Goal: Transaction & Acquisition: Purchase product/service

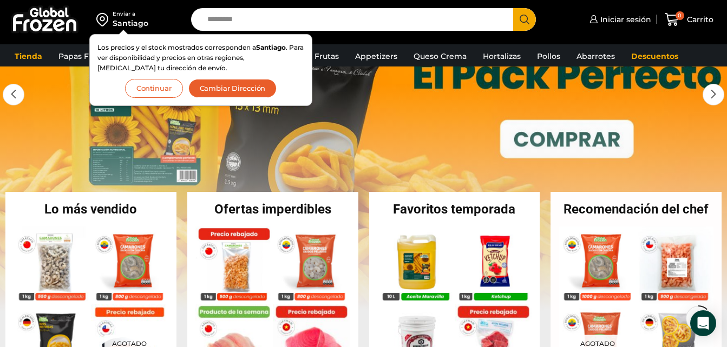
scroll to position [54, 0]
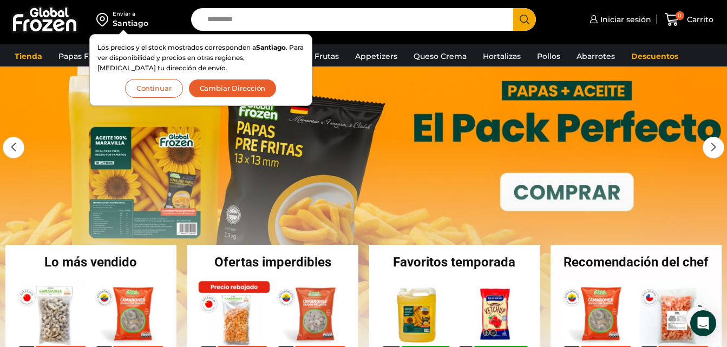
click at [563, 189] on link "1 / 3" at bounding box center [363, 201] width 727 height 325
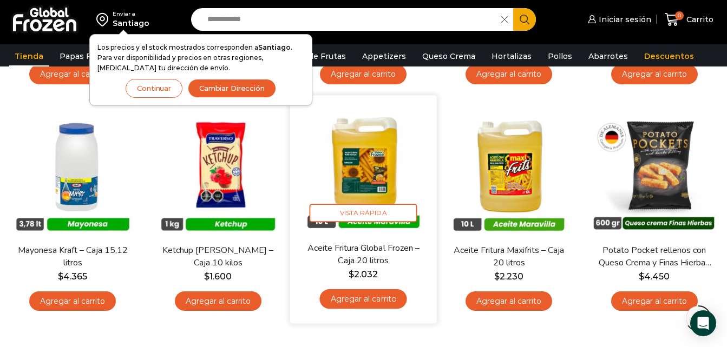
scroll to position [541, 0]
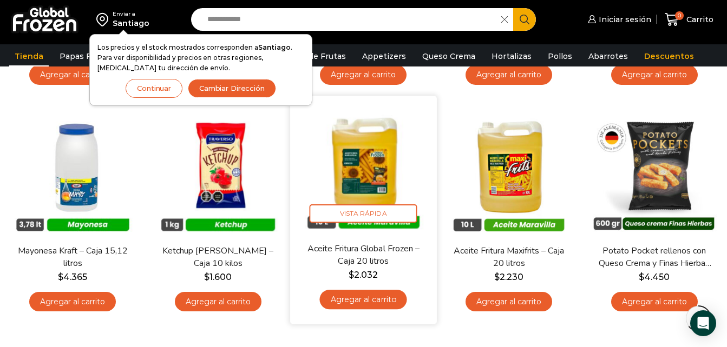
click at [374, 199] on img at bounding box center [363, 169] width 130 height 130
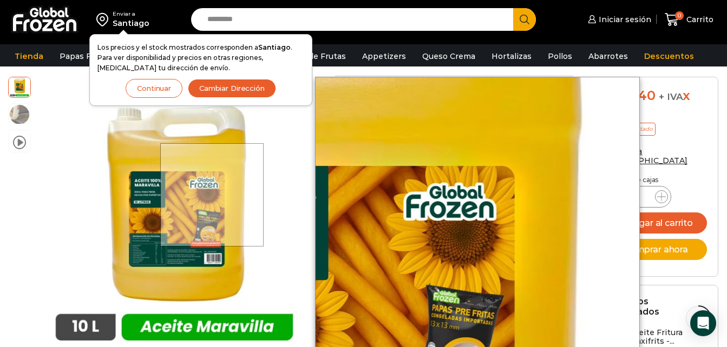
scroll to position [325, 0]
